Goal: Task Accomplishment & Management: Manage account settings

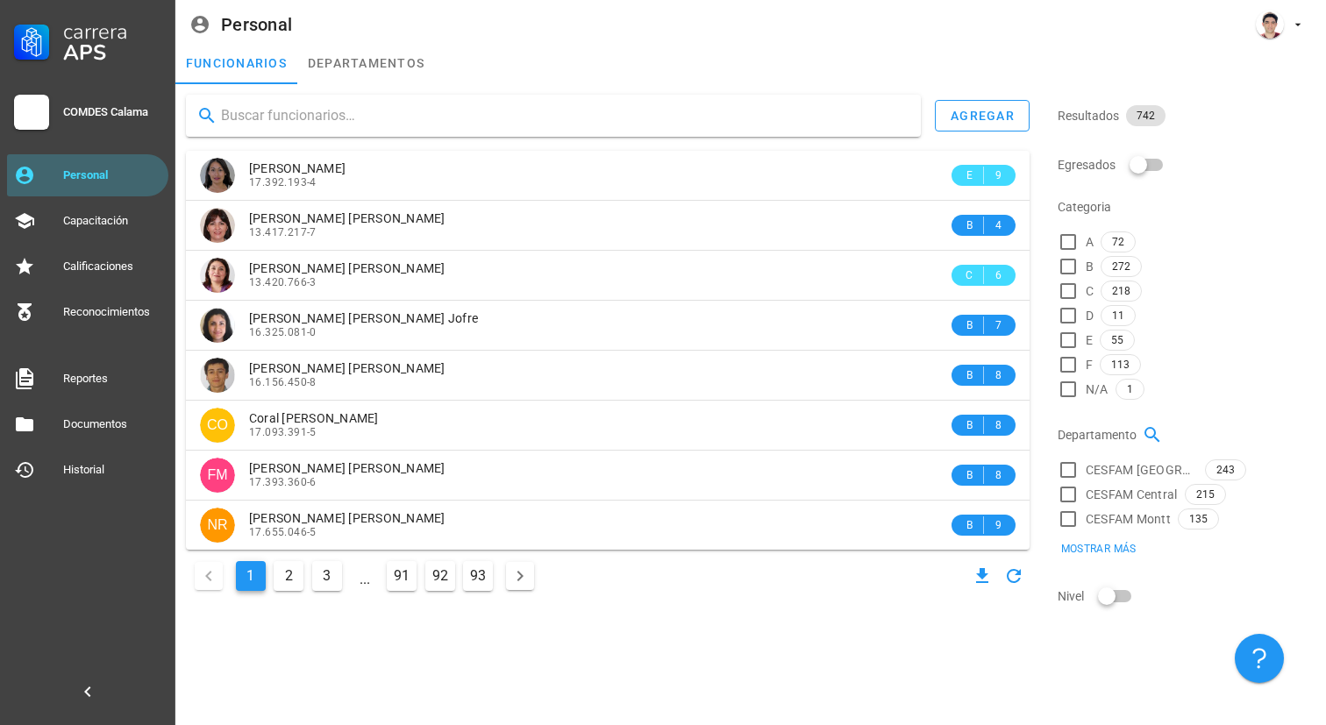
click at [793, 111] on input "text" at bounding box center [564, 116] width 686 height 28
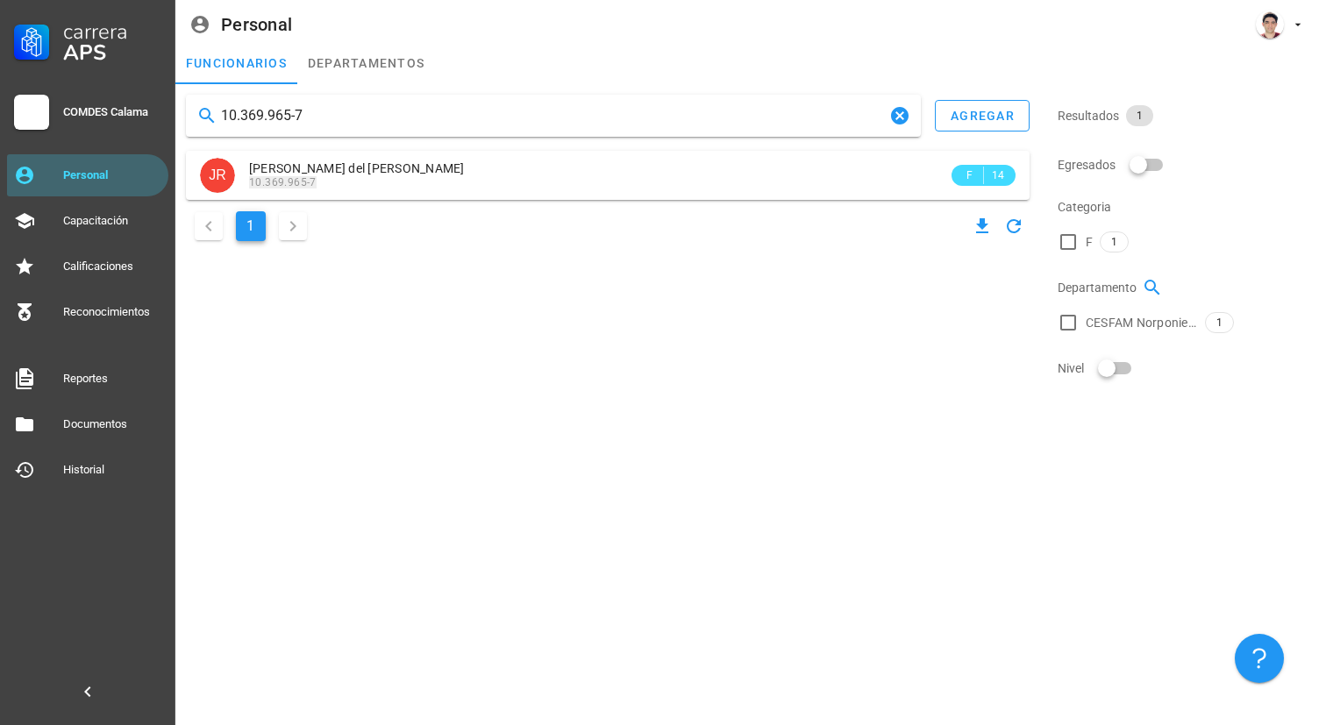
type input "10.369.965-7"
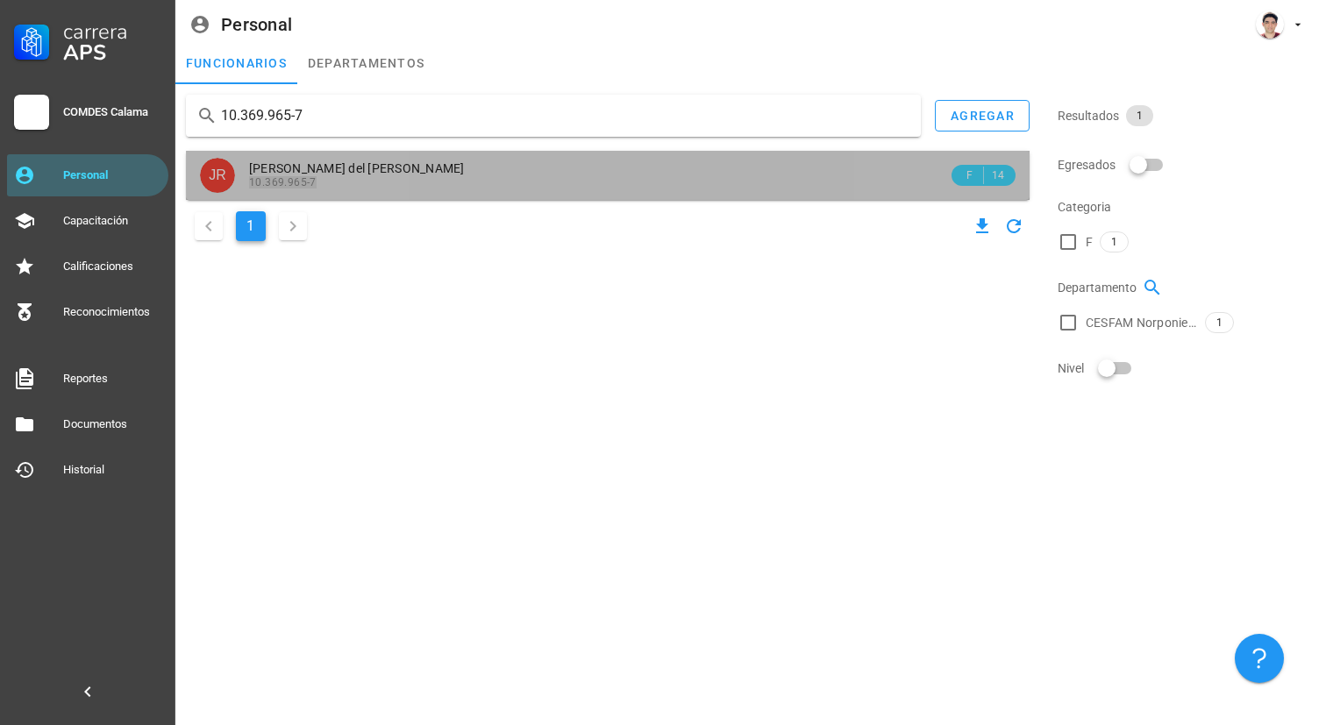
click at [618, 164] on div "[PERSON_NAME] del [PERSON_NAME]" at bounding box center [598, 168] width 699 height 15
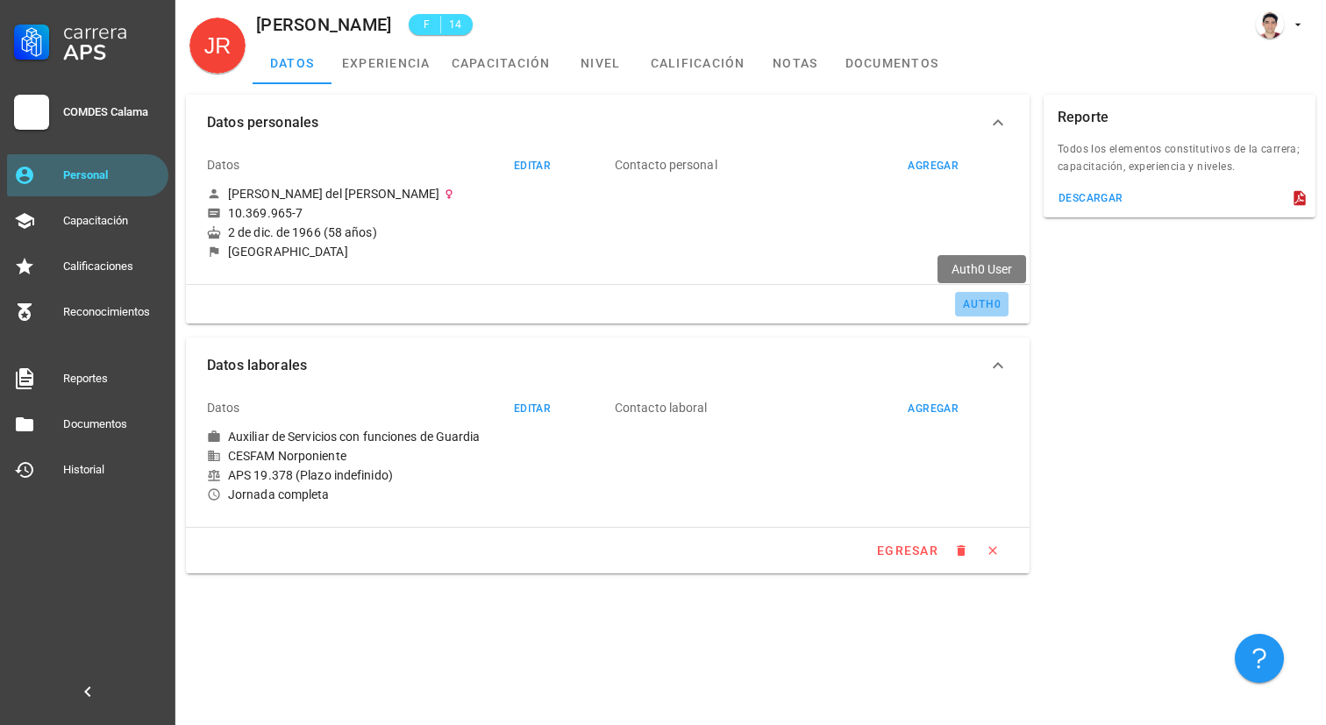
click at [971, 299] on div "auth0" at bounding box center [981, 304] width 39 height 12
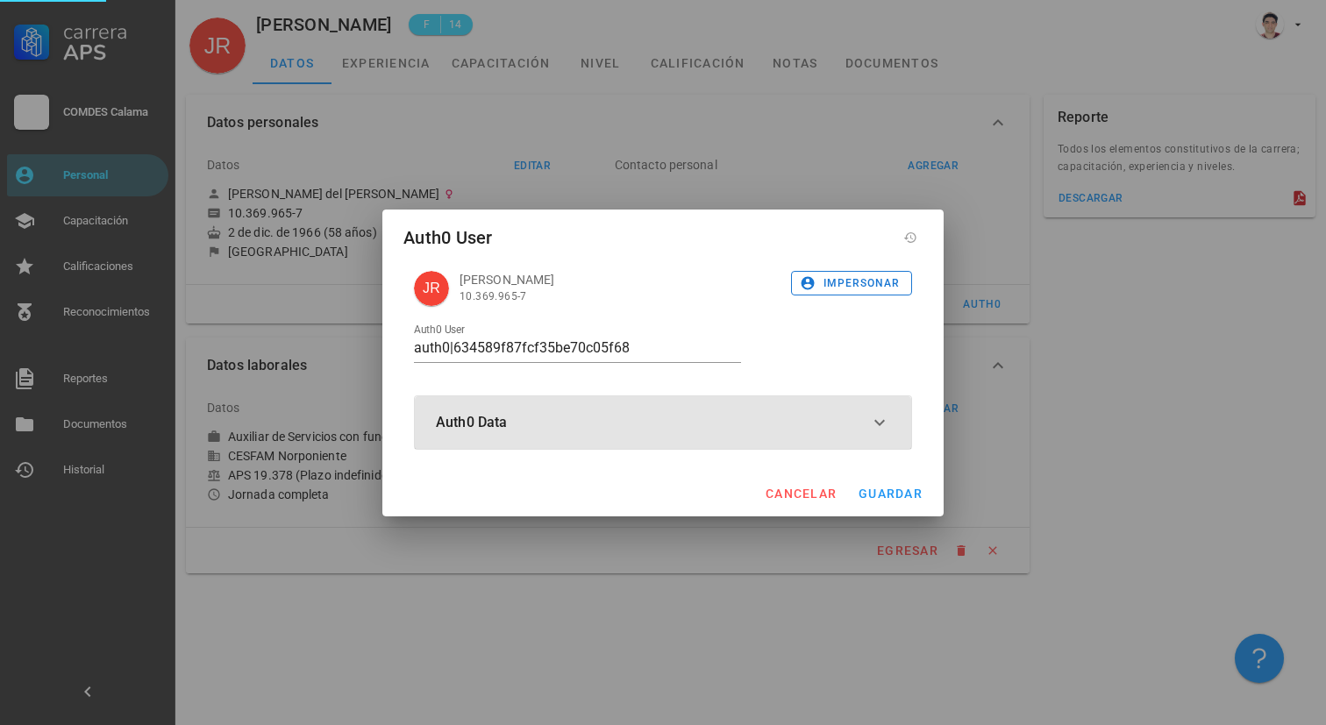
click at [666, 432] on button "Auth0 Data" at bounding box center [663, 422] width 496 height 53
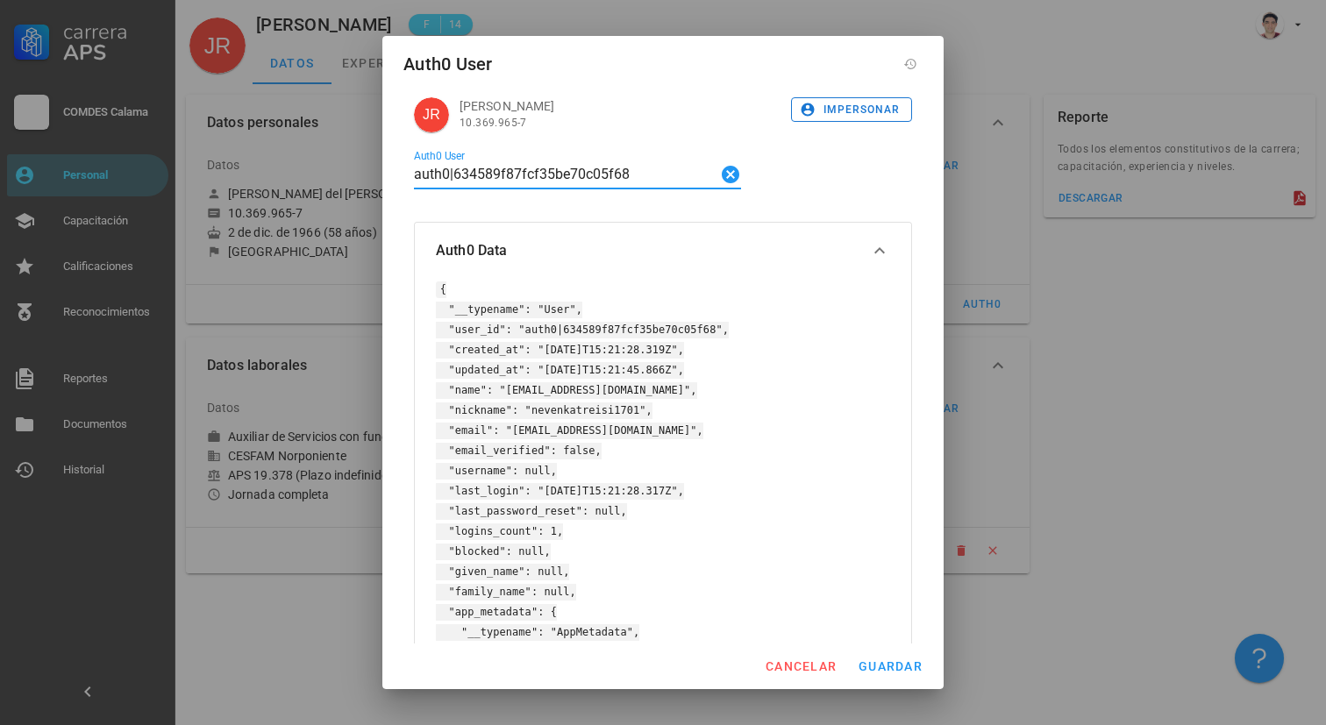
drag, startPoint x: 631, startPoint y: 183, endPoint x: 204, endPoint y: 132, distance: 430.2
click at [206, 134] on div "Carrera APS COMDES Calama Personal Capacitación Calificaciones Reconocimientos …" at bounding box center [663, 362] width 1326 height 725
click at [730, 168] on icon "Clear Auth0 User" at bounding box center [731, 175] width 18 height 18
click at [870, 666] on span "guardar" at bounding box center [890, 667] width 65 height 14
